Goal: Check status: Check status

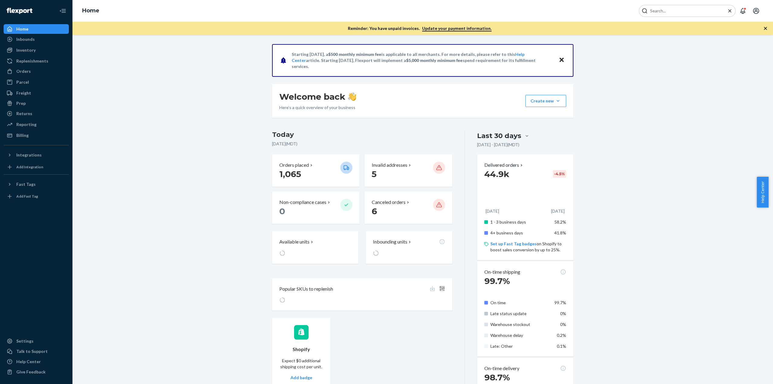
click at [729, 11] on icon "Close Search" at bounding box center [729, 10] width 3 height 3
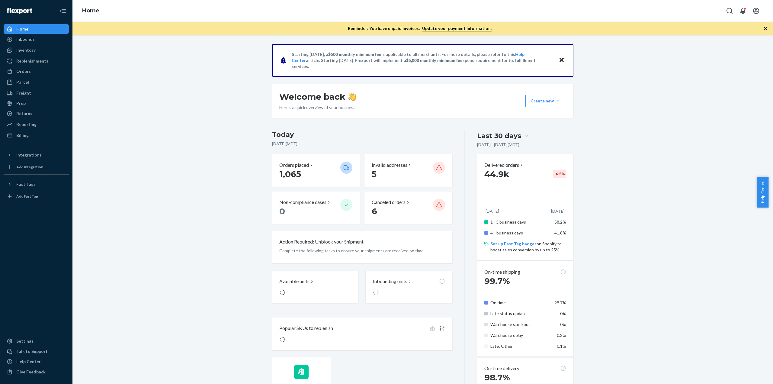
click at [683, 13] on div "Home" at bounding box center [422, 11] width 700 height 22
click at [730, 9] on icon "Open Search Box" at bounding box center [729, 10] width 7 height 7
click at [684, 11] on input "Search Input" at bounding box center [685, 11] width 74 height 6
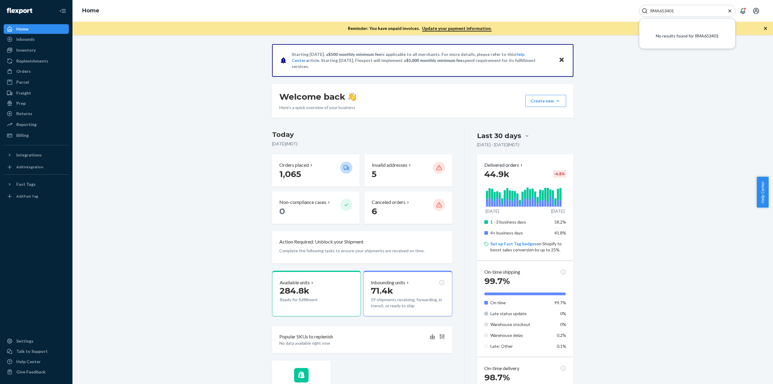
click at [674, 9] on input "RMA653401" at bounding box center [685, 11] width 74 height 6
click at [675, 9] on input "RMA653401" at bounding box center [685, 11] width 74 height 6
paste input "3706845"
click at [676, 13] on input "3706845" at bounding box center [685, 11] width 74 height 6
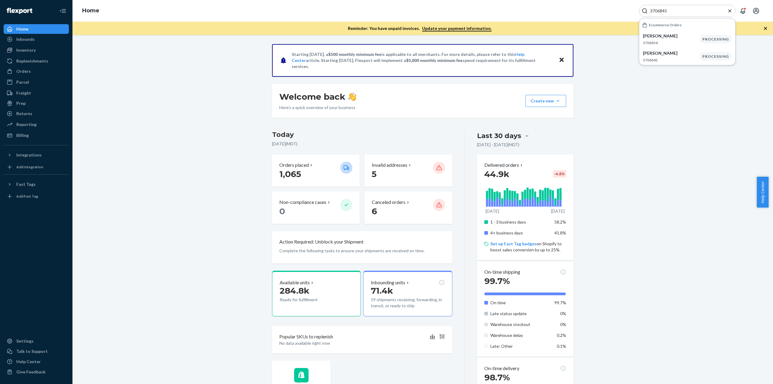
click at [676, 13] on input "3706845" at bounding box center [685, 11] width 74 height 6
paste input "68a64e744282853d985b6cce"
type input "68a64e744282853d985b6cce"
drag, startPoint x: 711, startPoint y: 11, endPoint x: 609, endPoint y: 14, distance: 101.8
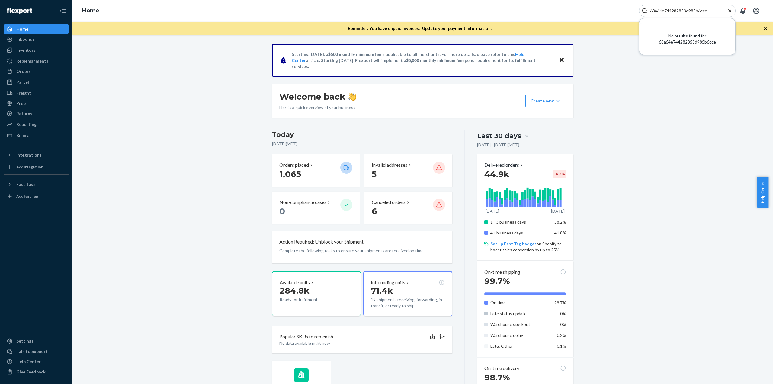
click at [609, 14] on div "Home 68a64e744282853d985b6cce No results found for 68a64e744282853d985b6cce" at bounding box center [422, 11] width 700 height 22
click at [558, 60] on button "Close" at bounding box center [562, 60] width 8 height 9
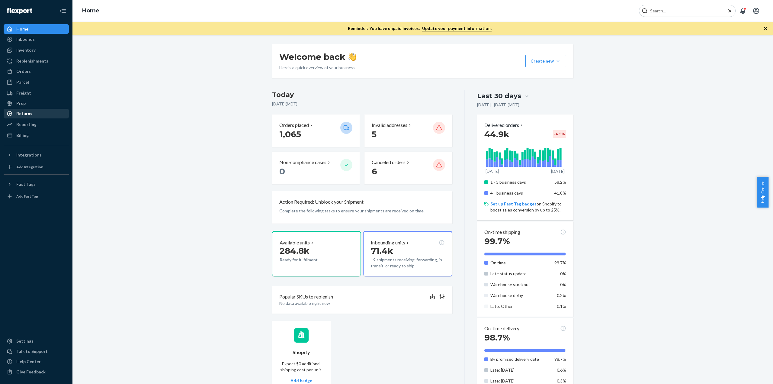
click at [23, 114] on div "Returns" at bounding box center [24, 113] width 16 height 6
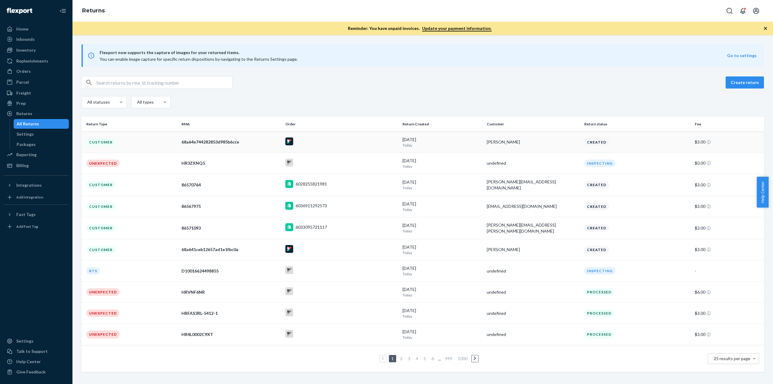
click at [129, 140] on td "Customer" at bounding box center [131, 141] width 98 height 21
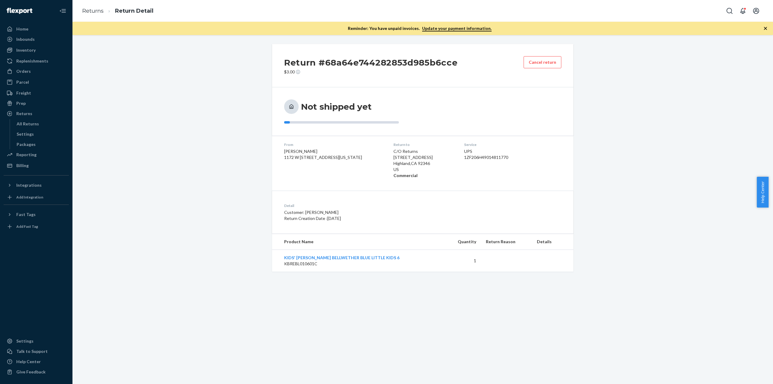
click at [470, 156] on div "1ZF206H49014811770" at bounding box center [497, 157] width 66 height 6
click at [638, 148] on div "Return #68a64e744282853d985b6cce $3.00 Cancel return Not shipped yet From [PERS…" at bounding box center [422, 157] width 691 height 227
click at [333, 66] on h2 "Return #68a64e744282853d985b6cce" at bounding box center [370, 62] width 173 height 13
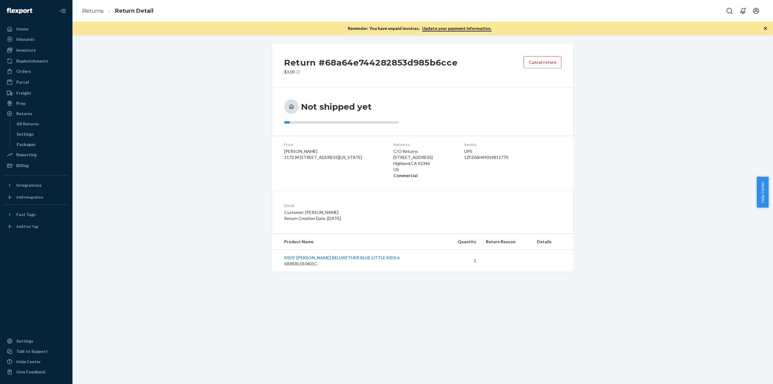
click at [642, 157] on div "Return #68a64e744282853d985b6cce $3.00 Cancel return Not shipped yet From [PERS…" at bounding box center [422, 157] width 691 height 227
